Goal: Check status: Check status

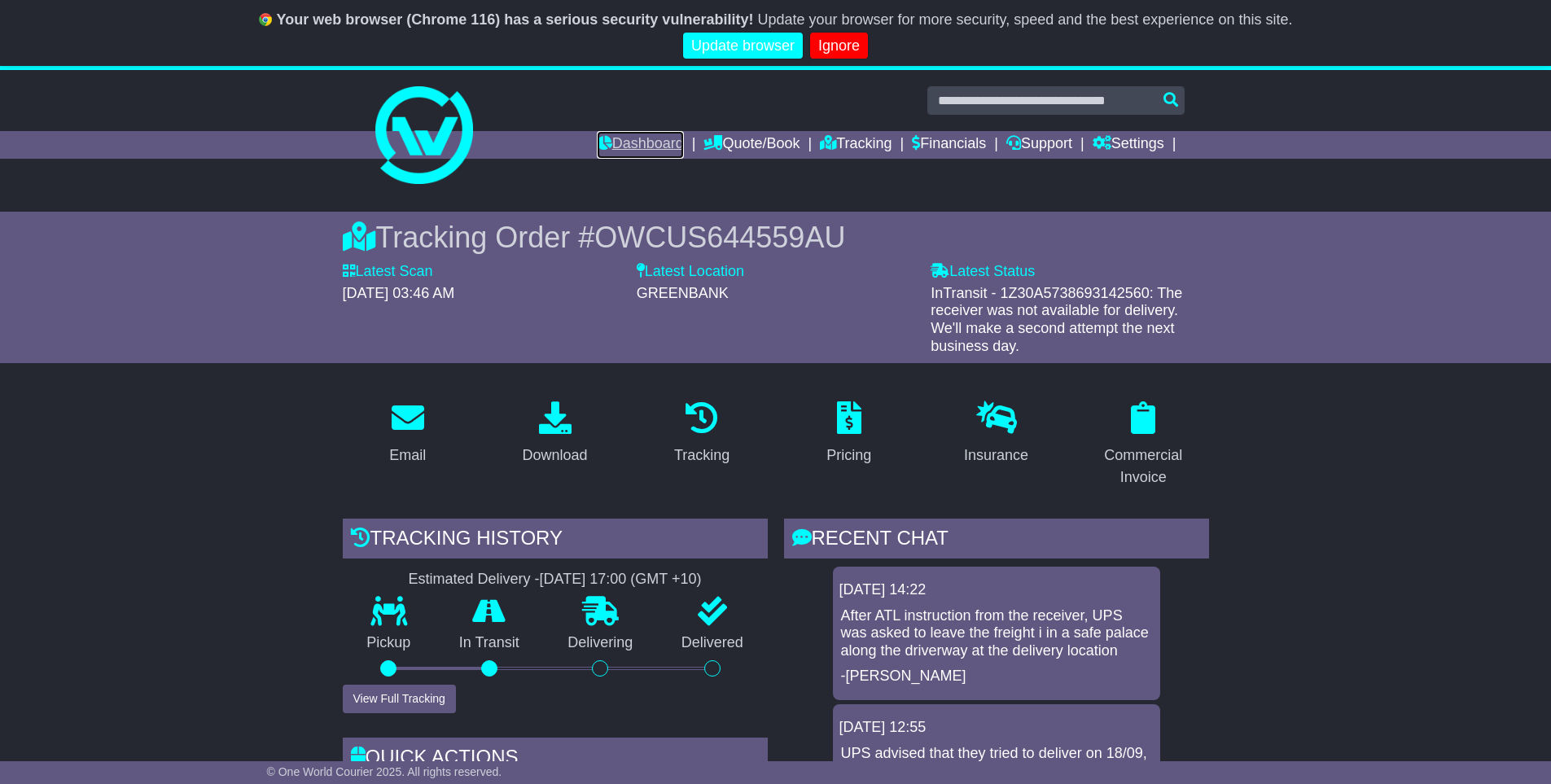
click at [607, 145] on link "Dashboard" at bounding box center [640, 145] width 87 height 27
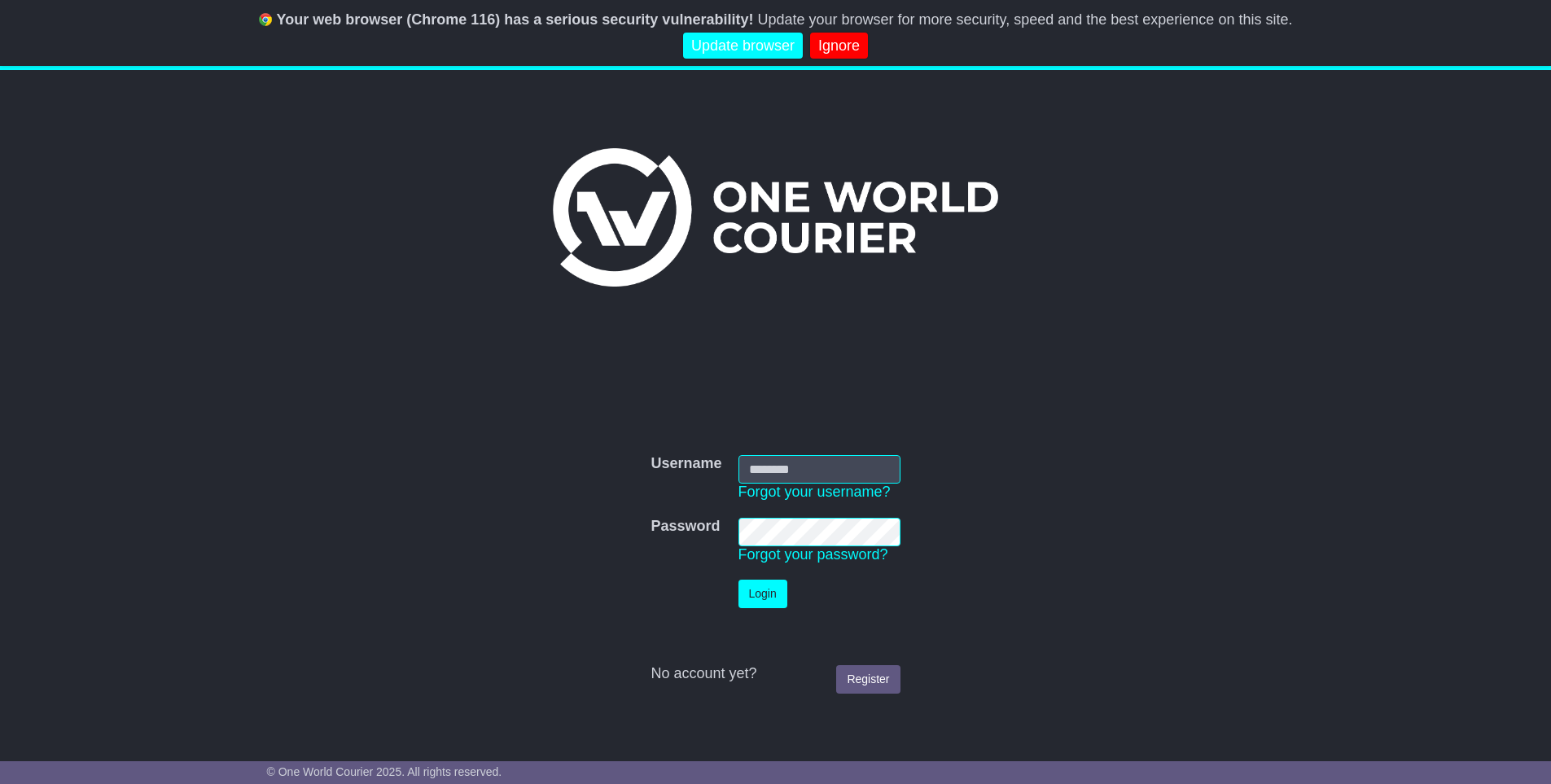
click at [770, 469] on input "Username" at bounding box center [819, 469] width 162 height 28
type input "**********"
click at [764, 612] on td "Login" at bounding box center [820, 594] width 178 height 45
click at [766, 605] on button "Login" at bounding box center [762, 593] width 49 height 28
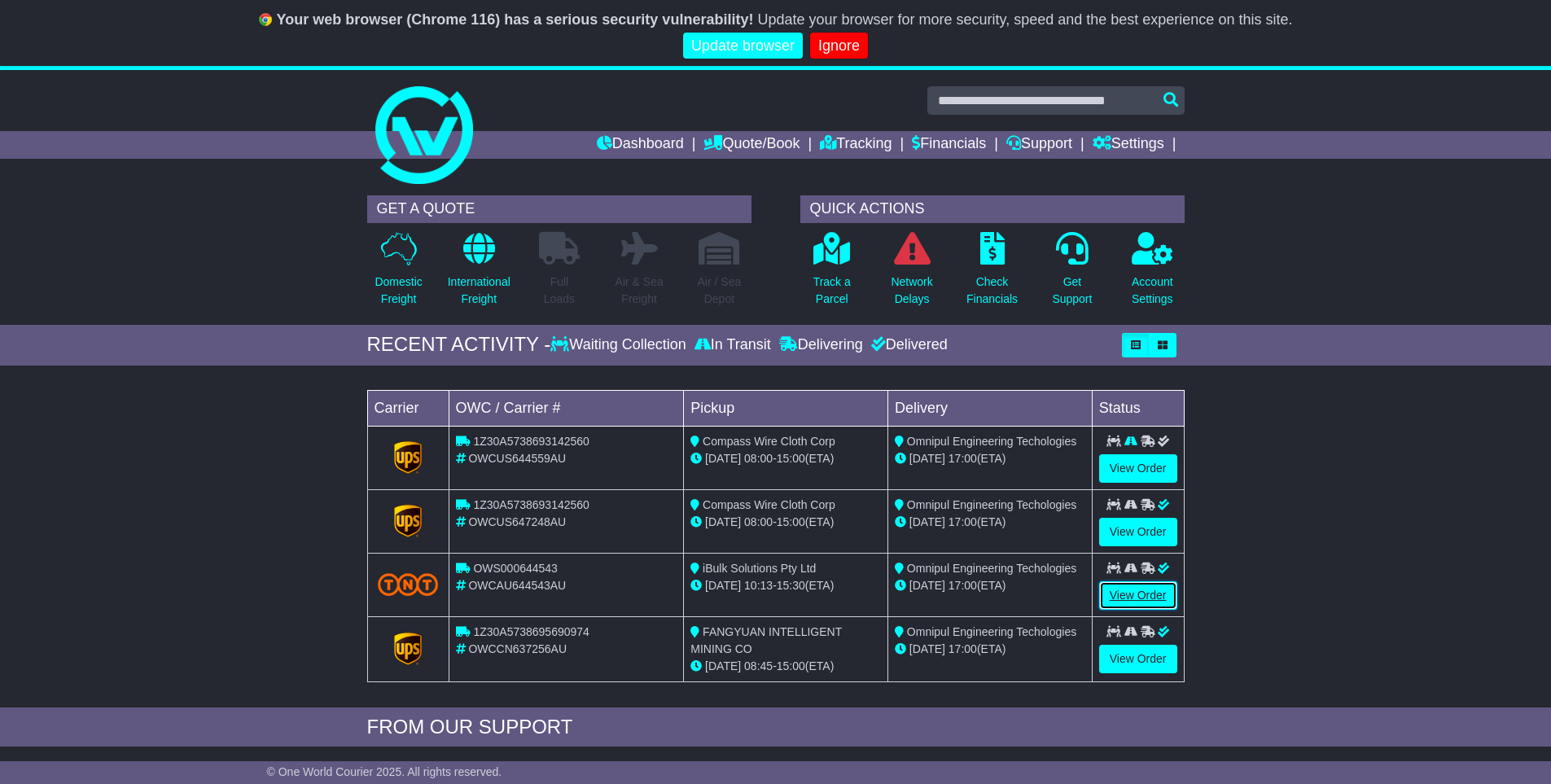
click at [1135, 593] on link "View Order" at bounding box center [1138, 595] width 79 height 28
